Goal: Task Accomplishment & Management: Manage account settings

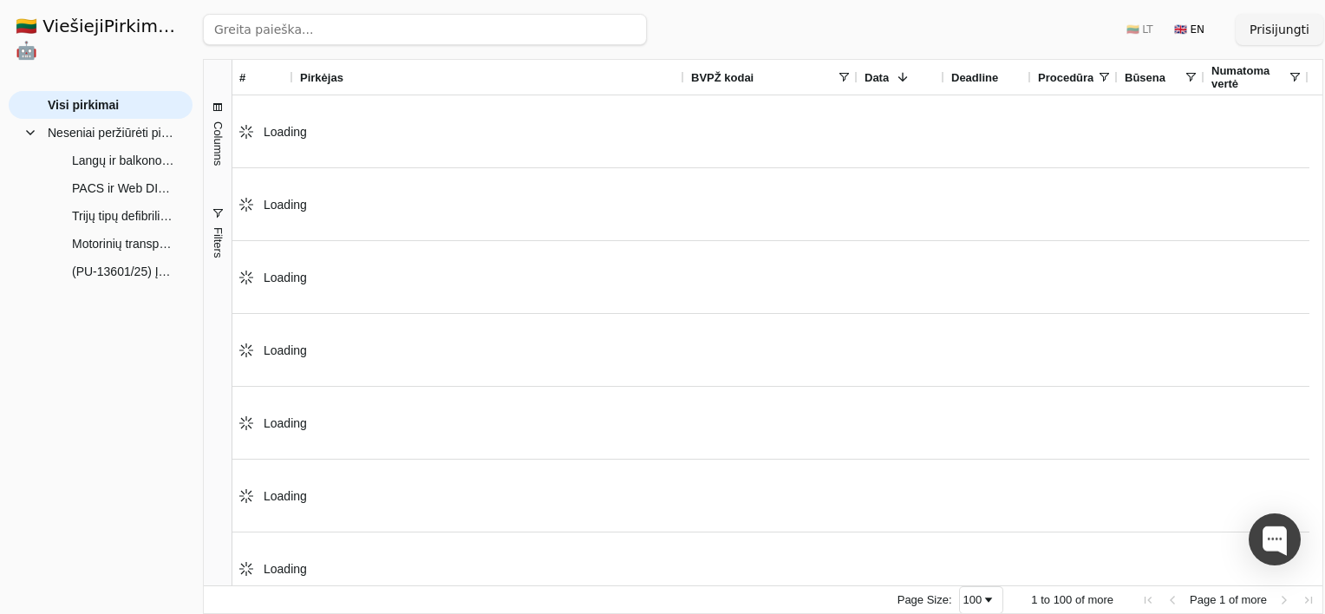
click at [1281, 20] on button "Prisijungti" at bounding box center [1279, 29] width 88 height 31
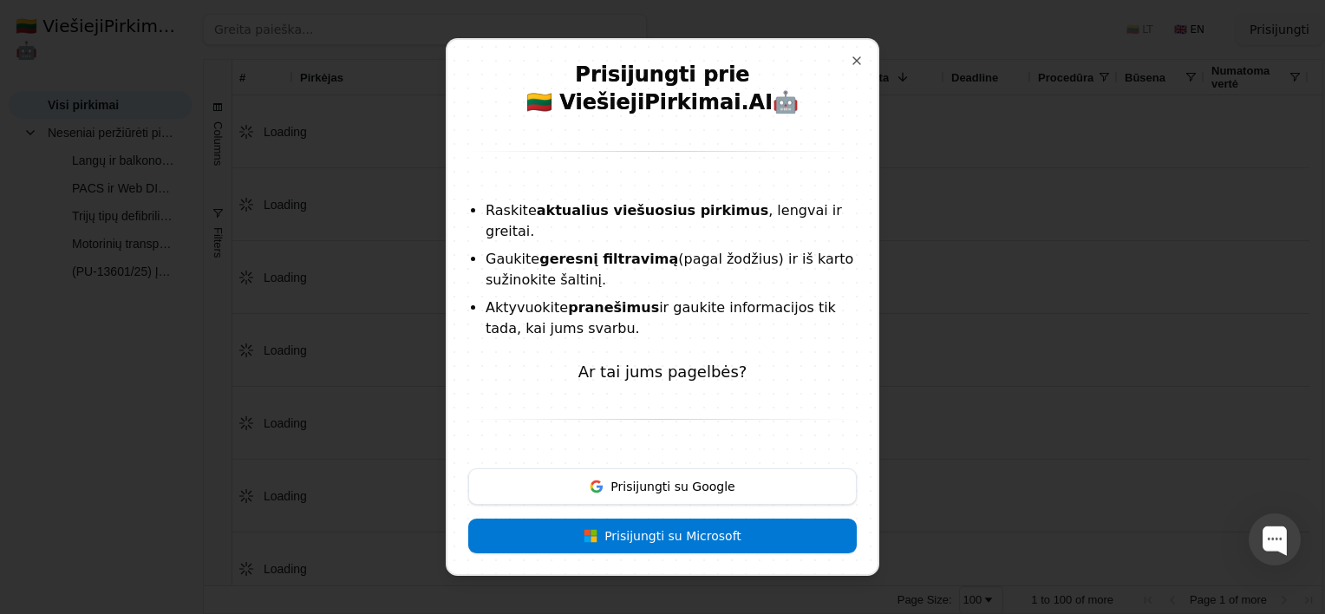
click at [628, 475] on button "Prisijungti su Google" at bounding box center [662, 486] width 388 height 36
